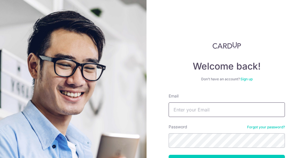
click at [182, 110] on input "Email" at bounding box center [226, 109] width 116 height 15
type input "[EMAIL_ADDRESS][DOMAIN_NAME]"
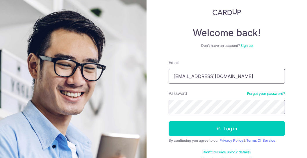
scroll to position [44, 0]
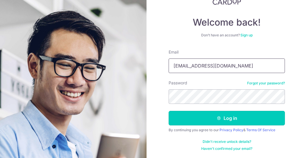
click at [268, 114] on button "Log in" at bounding box center [226, 118] width 116 height 15
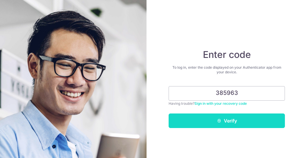
type input "385963"
click at [221, 117] on button "Verify" at bounding box center [226, 120] width 116 height 15
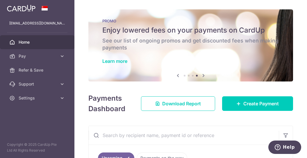
click at [60, 82] on icon at bounding box center [62, 84] width 6 height 6
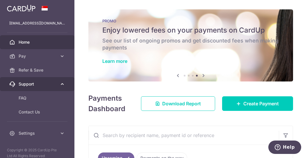
click at [60, 83] on icon at bounding box center [62, 84] width 6 height 6
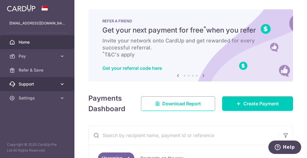
click at [202, 75] on icon at bounding box center [203, 75] width 7 height 7
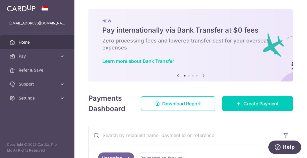
click at [204, 75] on icon at bounding box center [203, 75] width 7 height 7
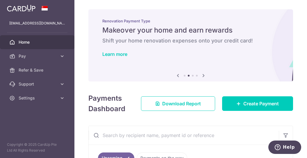
click at [202, 76] on icon at bounding box center [203, 75] width 7 height 7
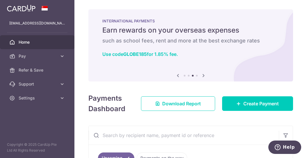
click at [203, 75] on icon at bounding box center [203, 75] width 7 height 7
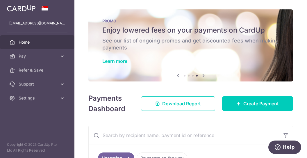
click at [223, 36] on div "PROMO Enjoy lowered fees on your payments on CardUp See our list of ongoing pro…" at bounding box center [190, 41] width 204 height 65
click at [121, 64] on link "Learn more" at bounding box center [114, 61] width 25 height 6
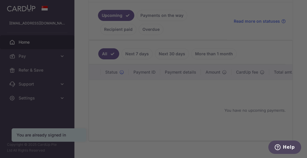
scroll to position [143, 0]
